Goal: Find specific page/section: Find specific page/section

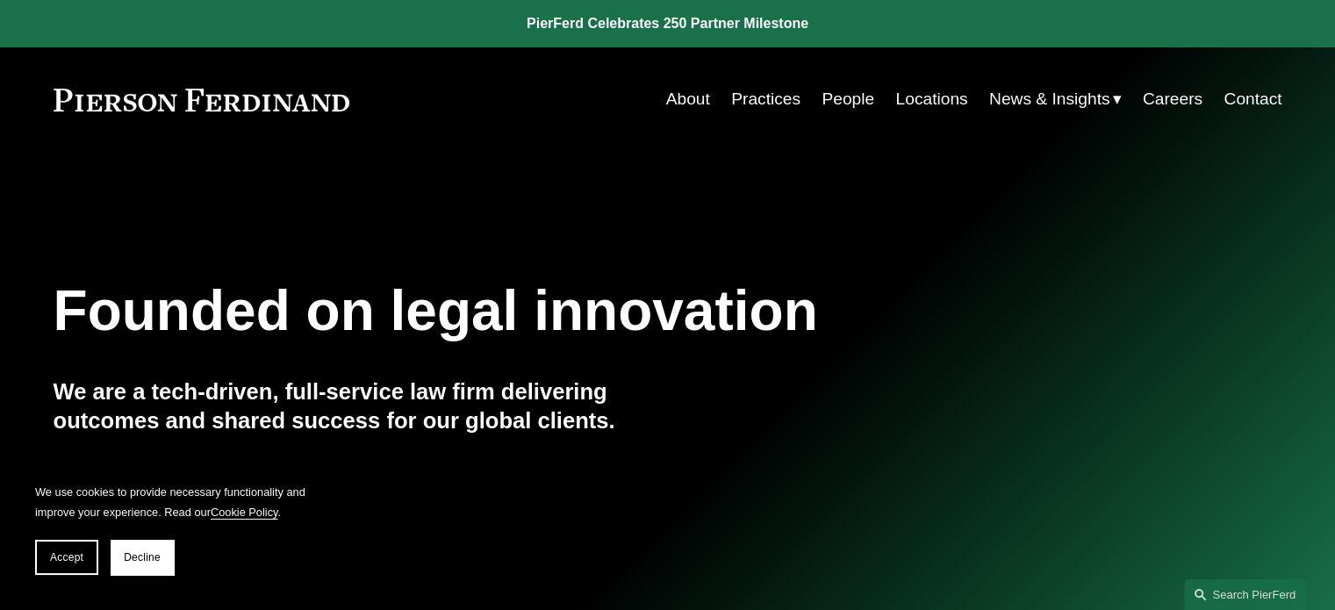
click at [684, 101] on link "About" at bounding box center [688, 98] width 44 height 33
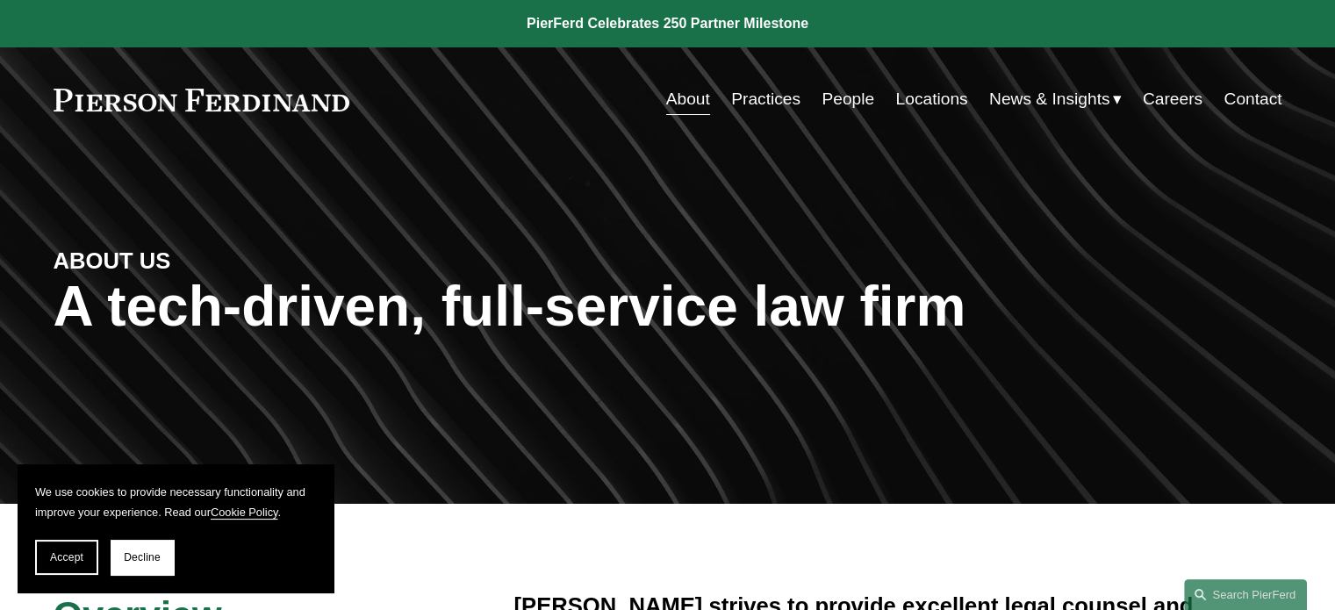
click at [838, 106] on link "People" at bounding box center [847, 98] width 53 height 33
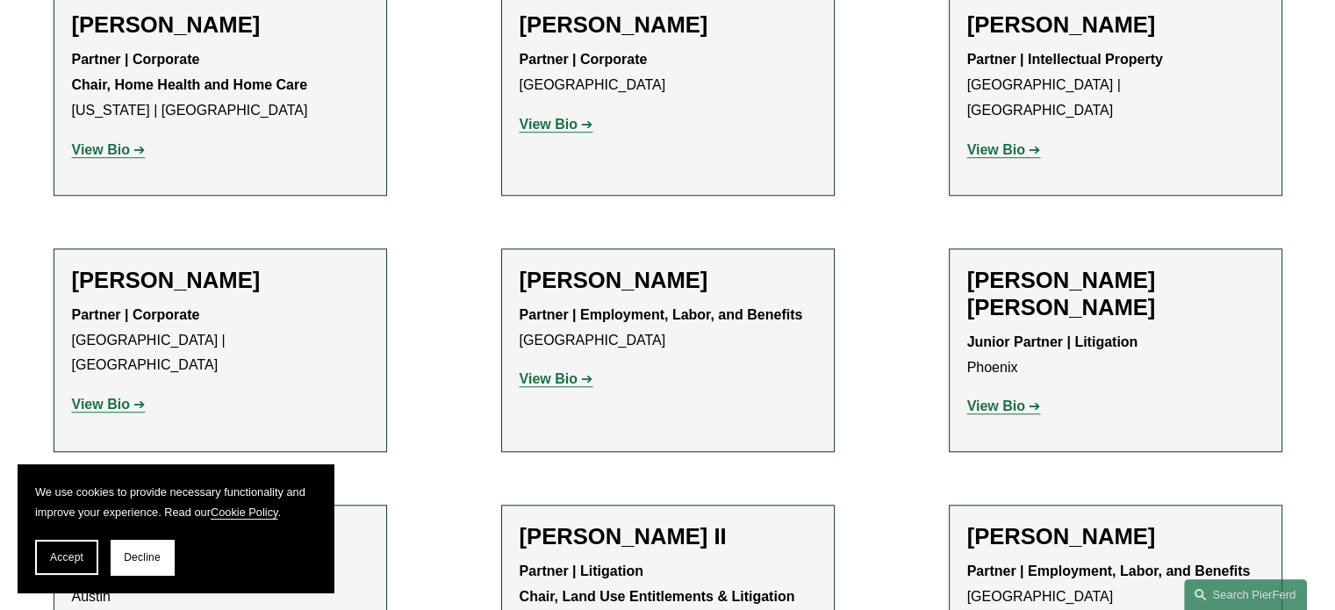
scroll to position [1228, 0]
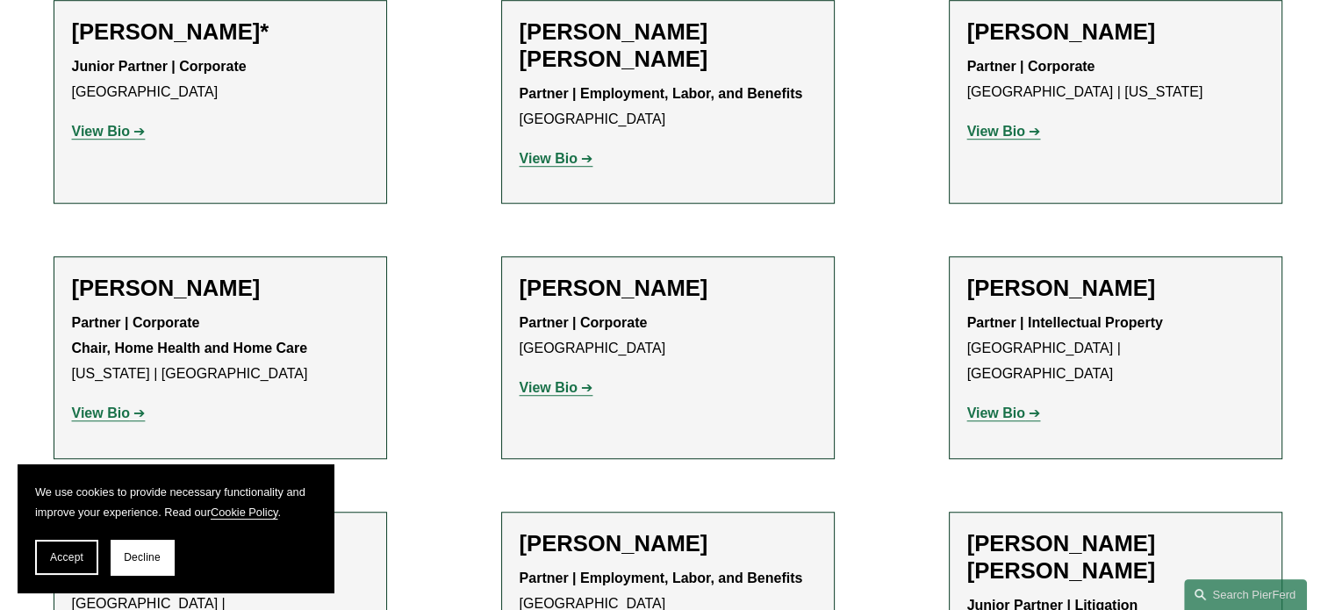
click at [1000, 405] on strong "View Bio" at bounding box center [996, 412] width 58 height 15
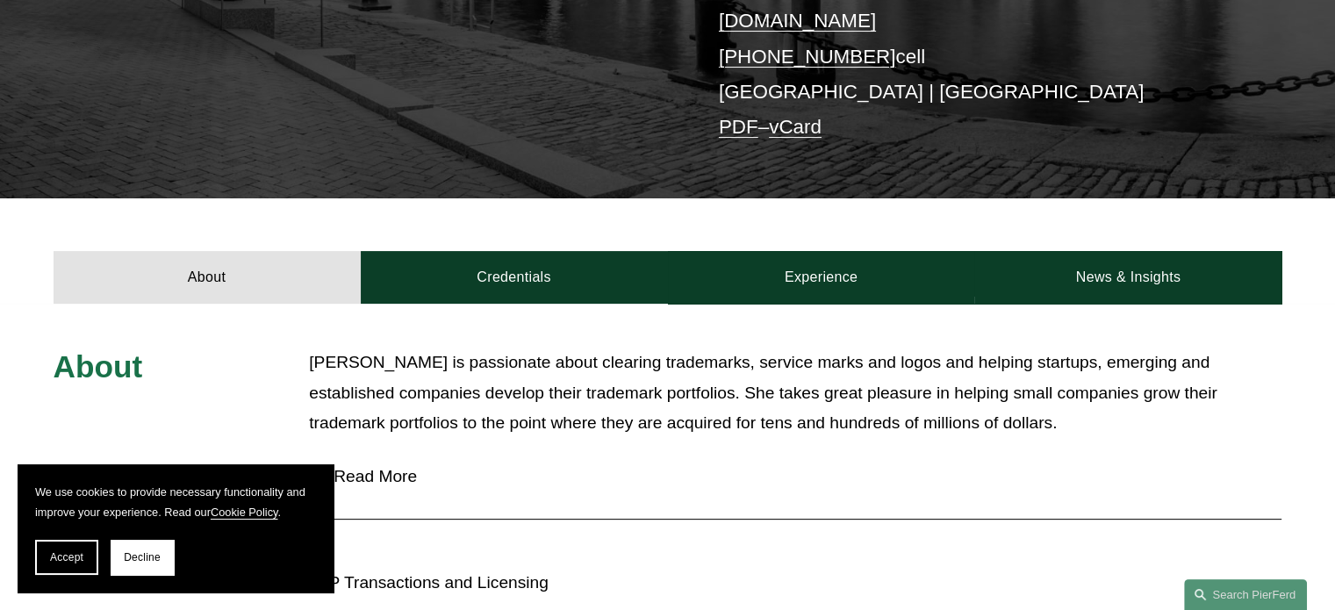
scroll to position [439, 0]
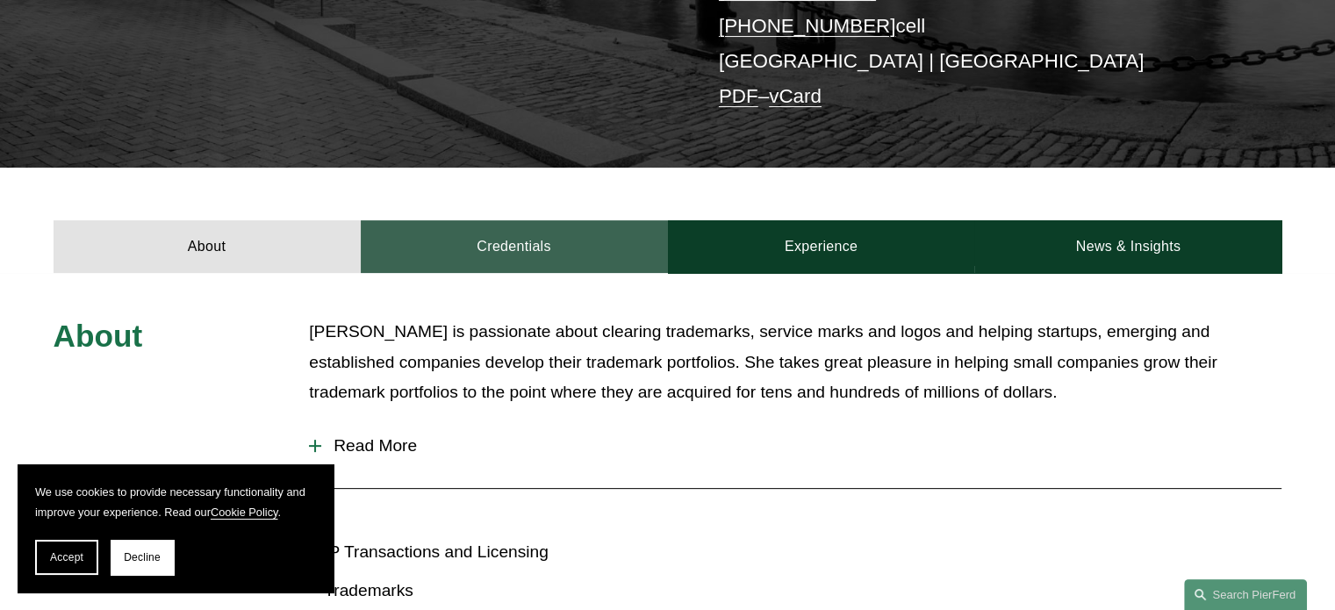
click at [504, 225] on link "Credentials" at bounding box center [514, 246] width 307 height 53
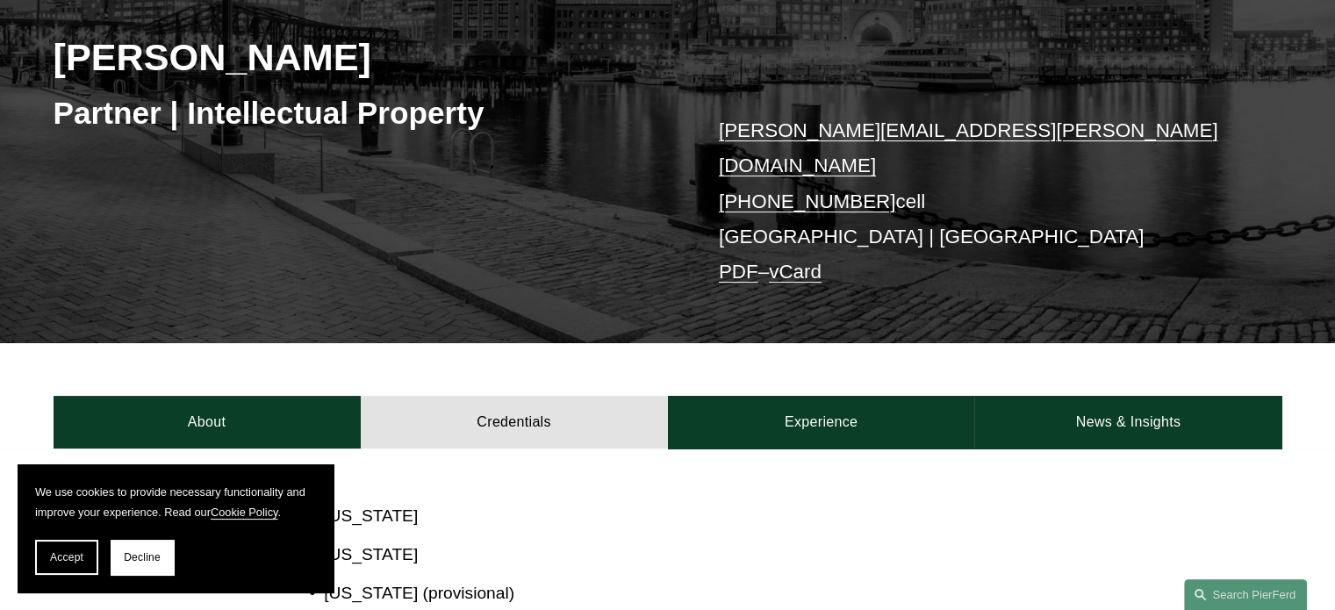
scroll to position [175, 0]
